Goal: Task Accomplishment & Management: Manage account settings

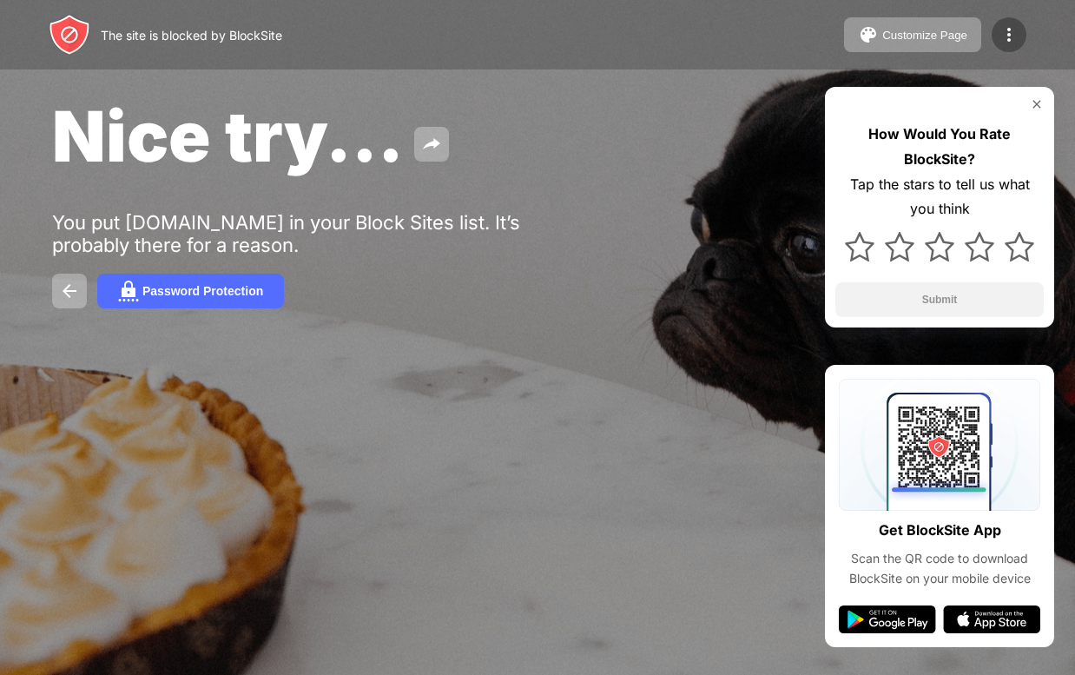
click at [1006, 32] on img at bounding box center [1009, 34] width 21 height 21
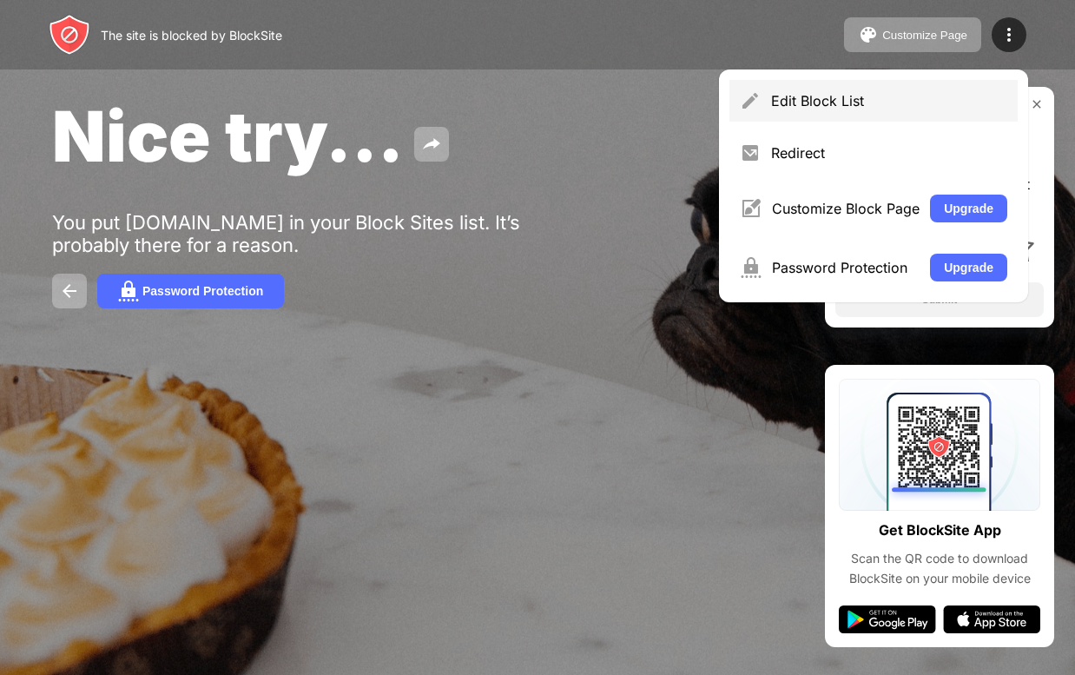
click at [794, 89] on div "Edit Block List" at bounding box center [874, 101] width 288 height 42
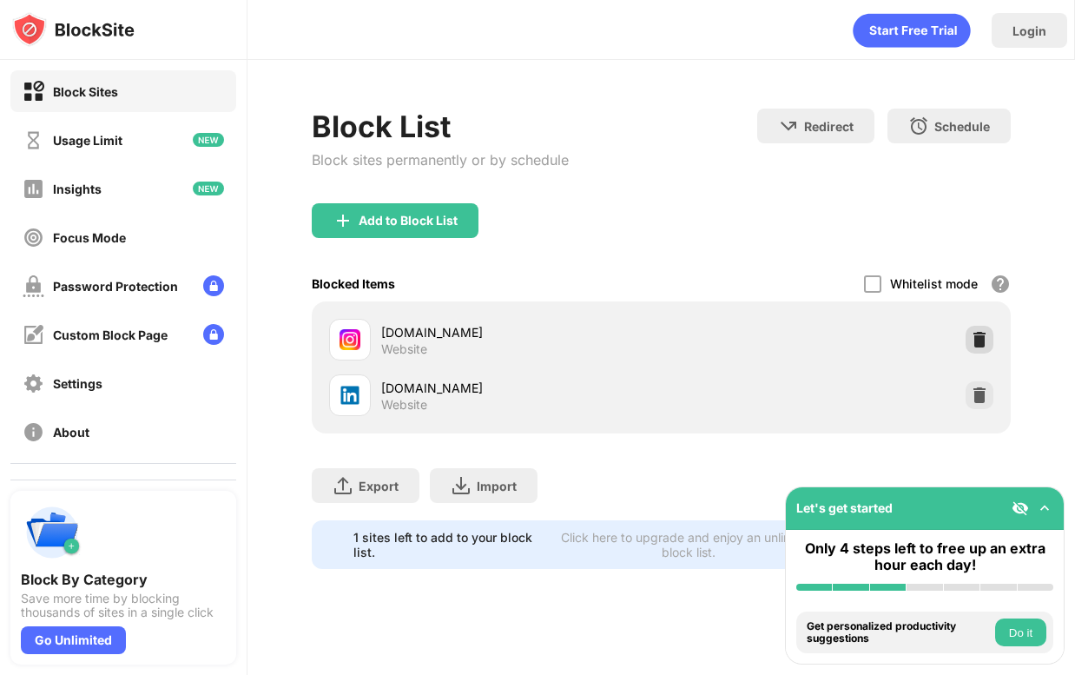
click at [978, 342] on img at bounding box center [979, 339] width 17 height 17
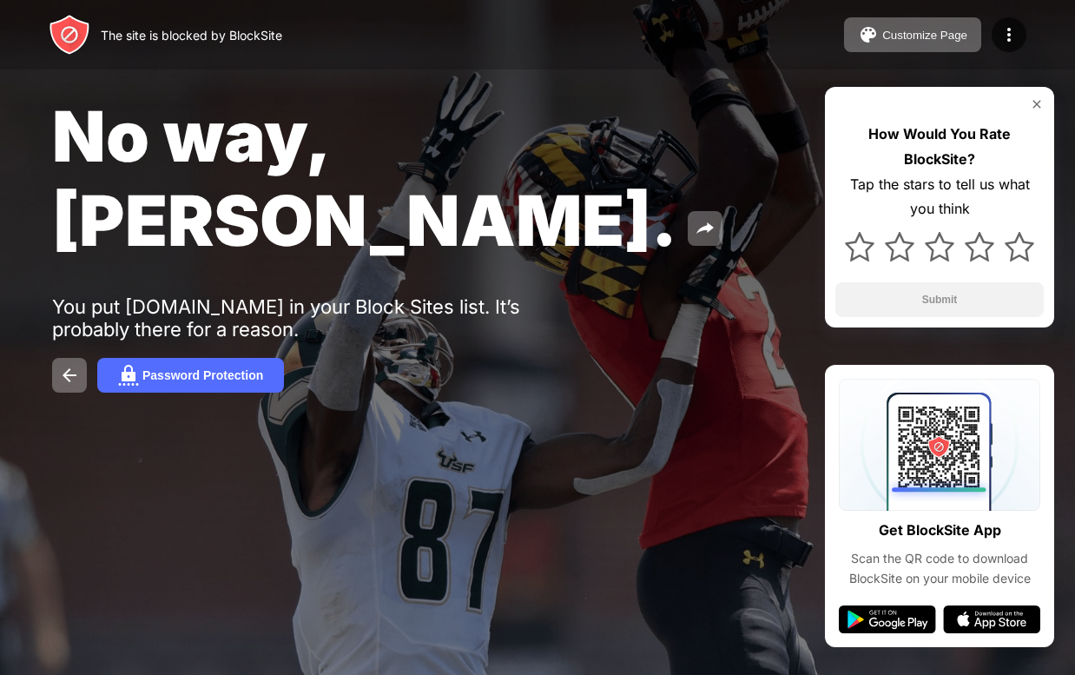
click at [1041, 106] on img at bounding box center [1037, 104] width 14 height 14
click at [1034, 102] on img at bounding box center [1037, 104] width 14 height 14
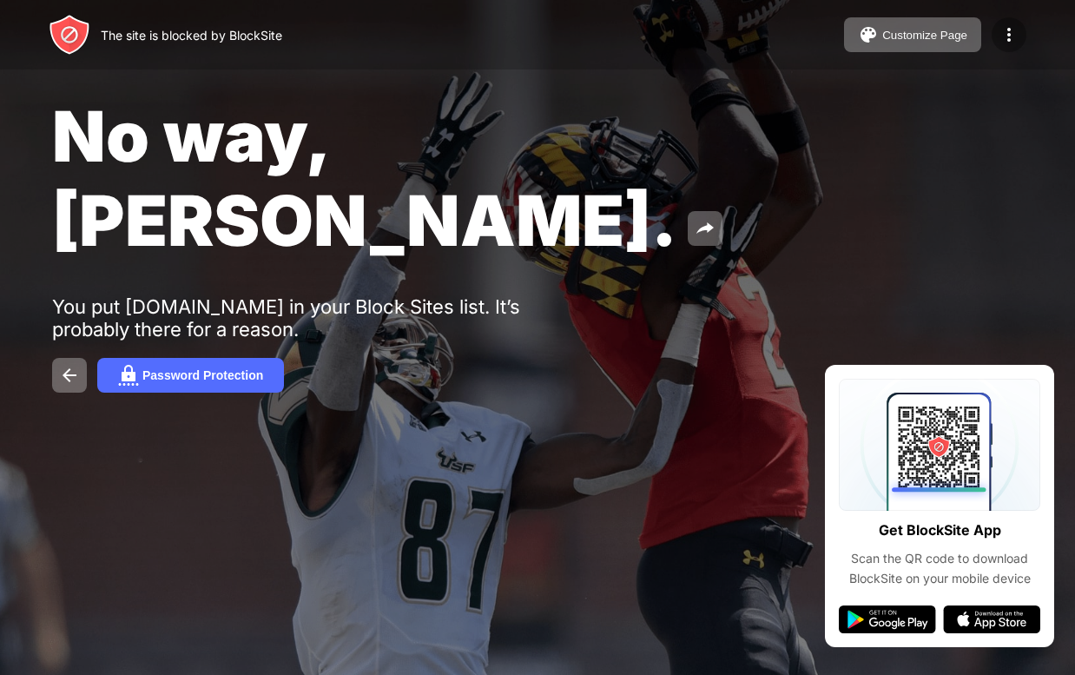
click at [1008, 38] on img at bounding box center [1009, 34] width 21 height 21
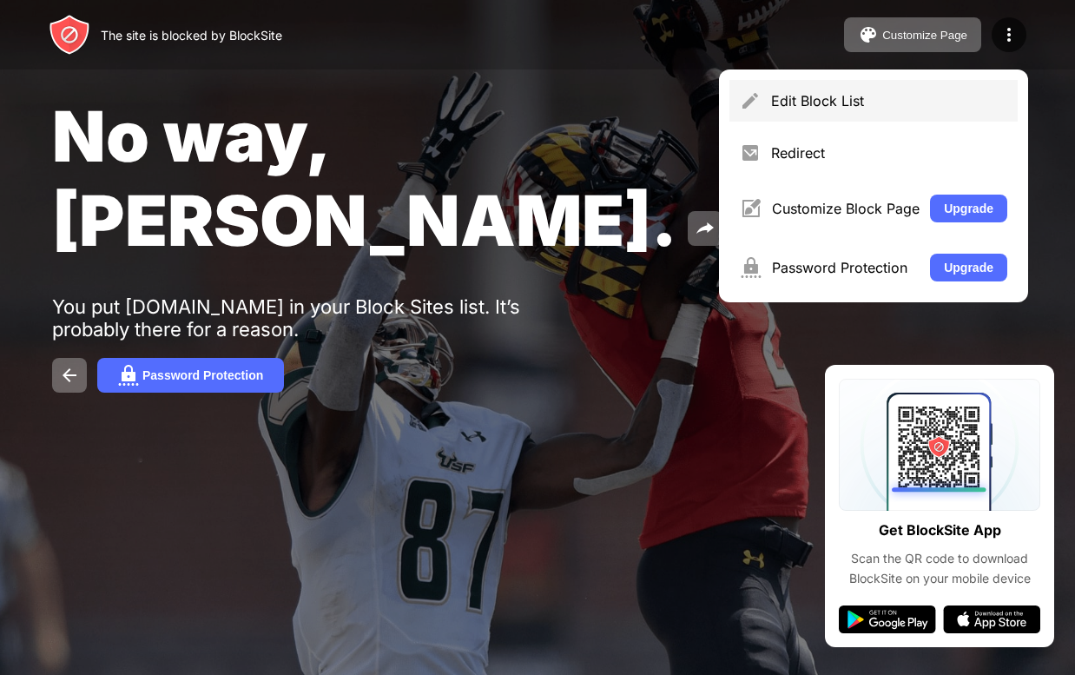
click at [955, 88] on div "Edit Block List" at bounding box center [874, 101] width 288 height 42
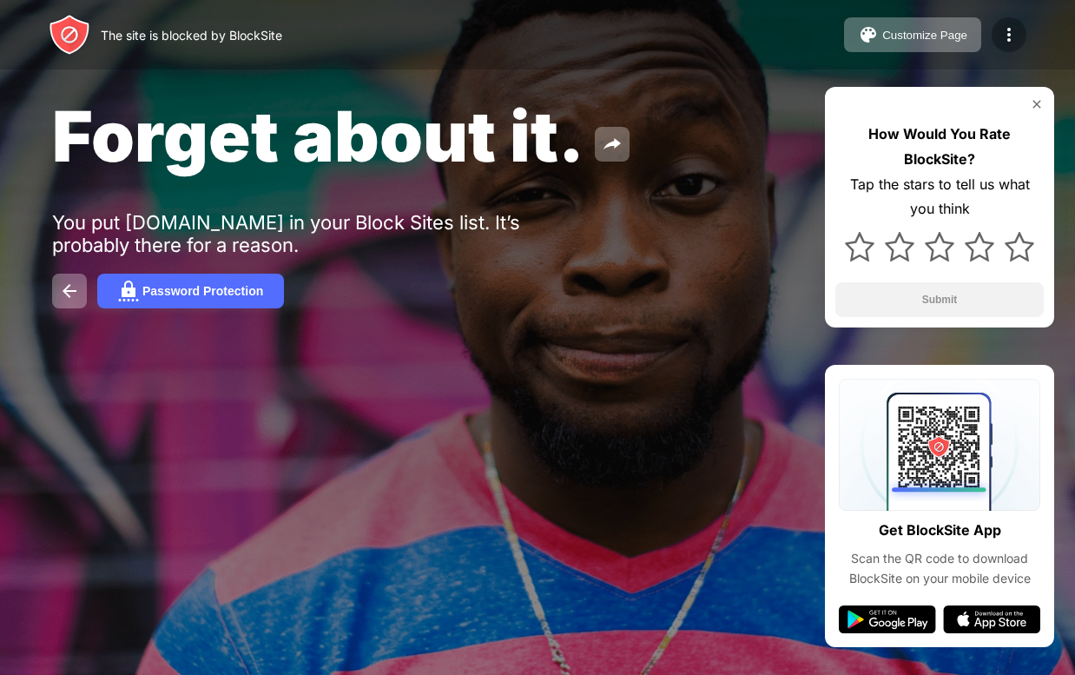
click at [1015, 35] on img at bounding box center [1009, 34] width 21 height 21
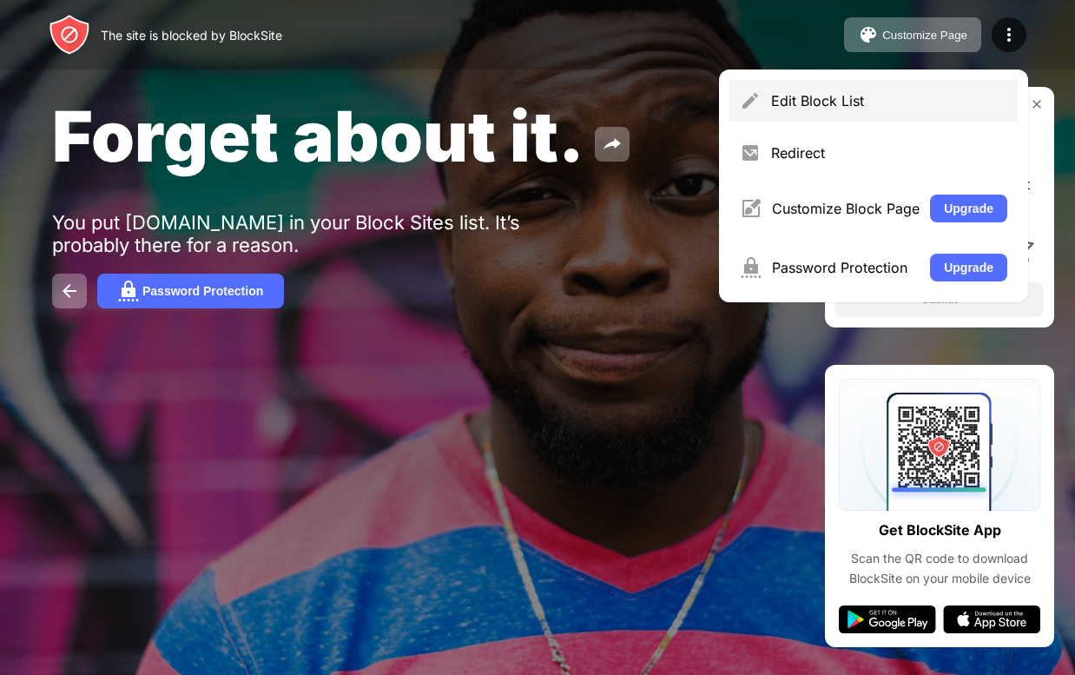
click at [829, 108] on div "Edit Block List" at bounding box center [889, 100] width 236 height 17
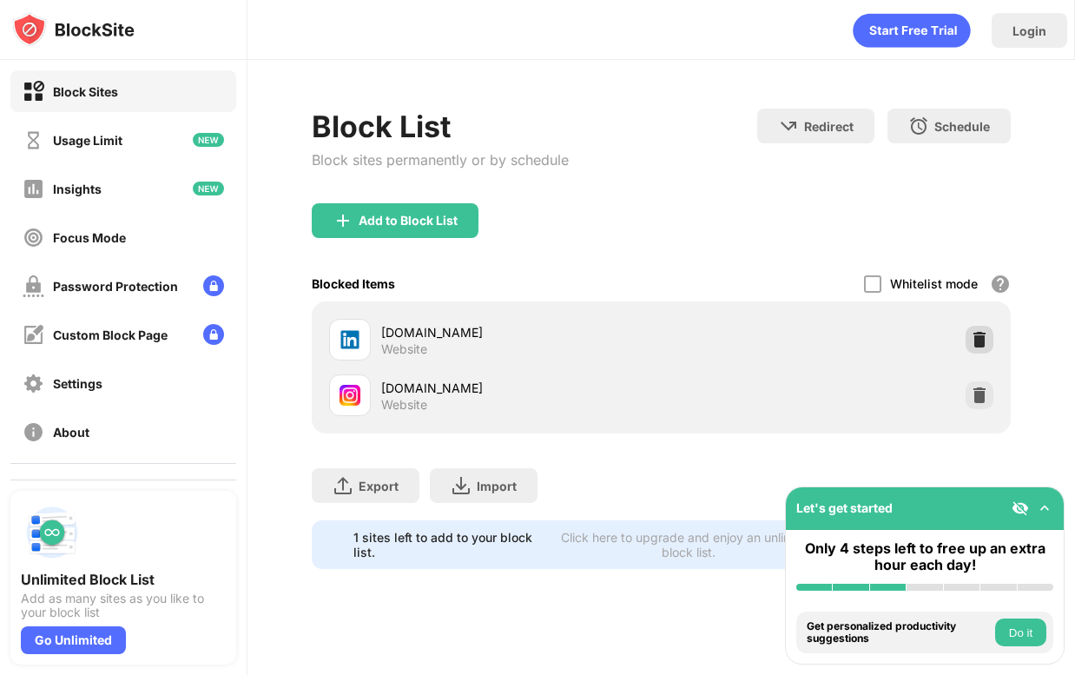
click at [975, 339] on img at bounding box center [979, 339] width 17 height 17
